Goal: Information Seeking & Learning: Learn about a topic

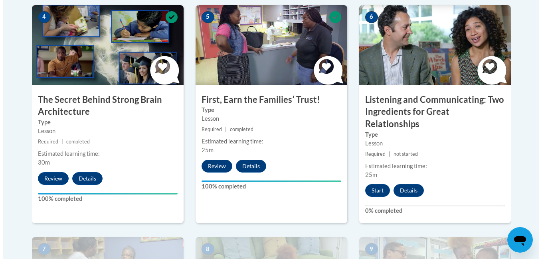
scroll to position [495, 0]
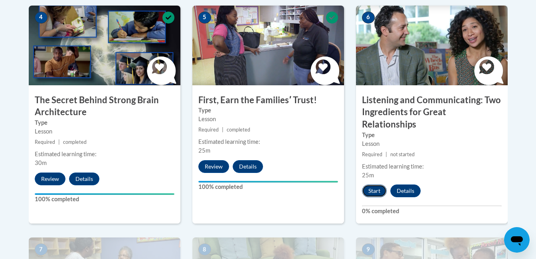
click at [379, 185] on button "Start" at bounding box center [374, 191] width 25 height 13
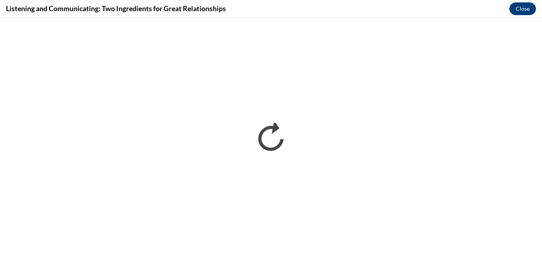
scroll to position [0, 0]
